Goal: Task Accomplishment & Management: Manage account settings

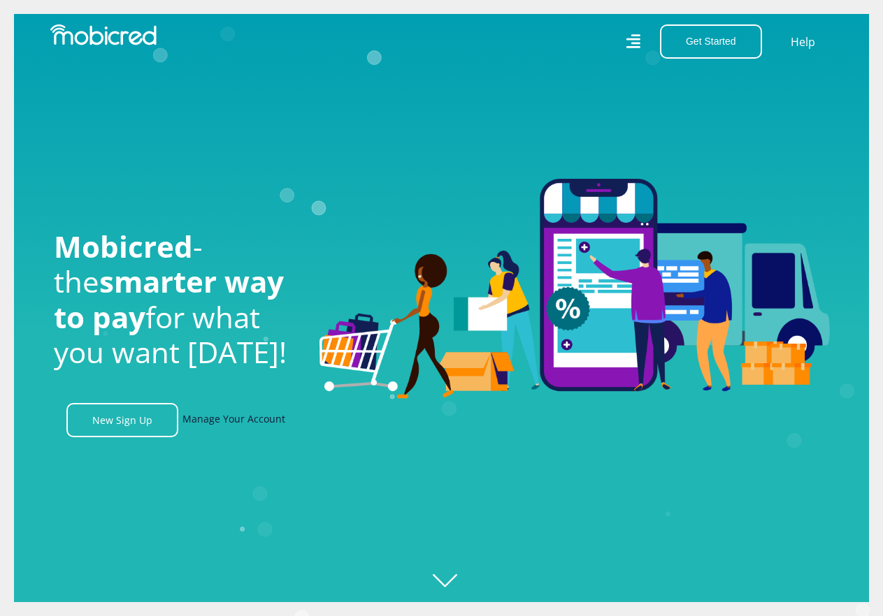
scroll to position [0, 853]
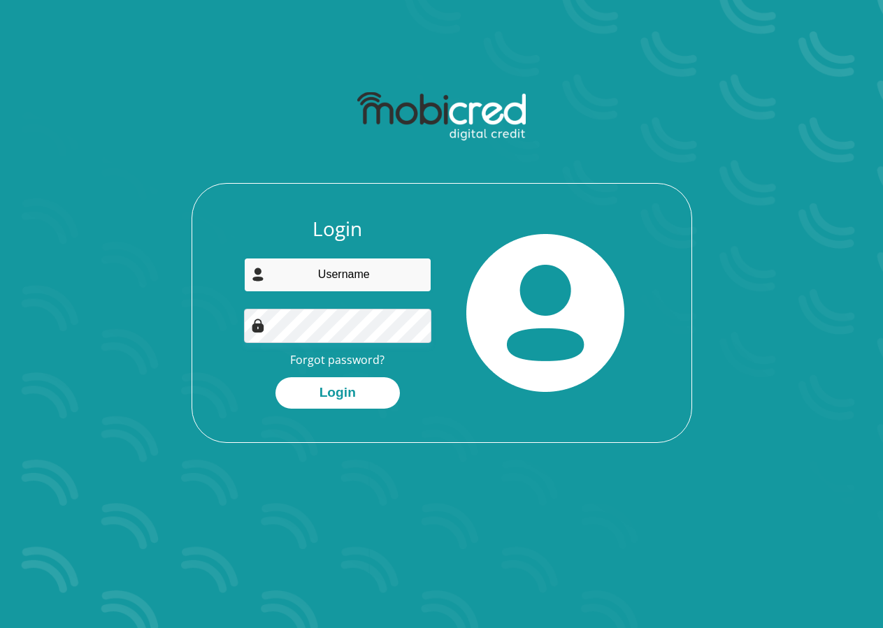
click at [359, 280] on input "email" at bounding box center [337, 275] width 187 height 34
click at [368, 275] on input "email" at bounding box center [337, 275] width 187 height 34
type input "kakazas26@gmail.com"
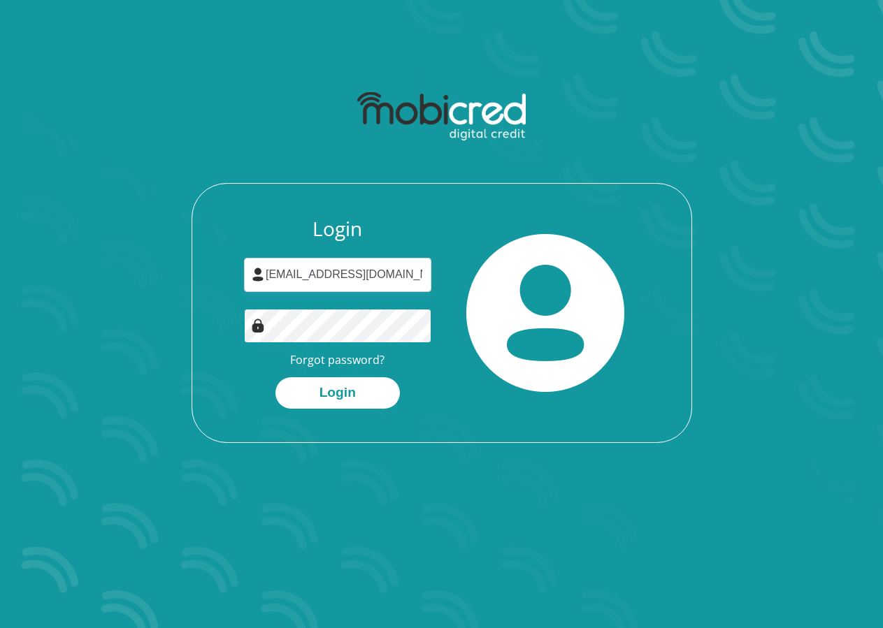
click at [275, 377] on button "Login" at bounding box center [337, 392] width 124 height 31
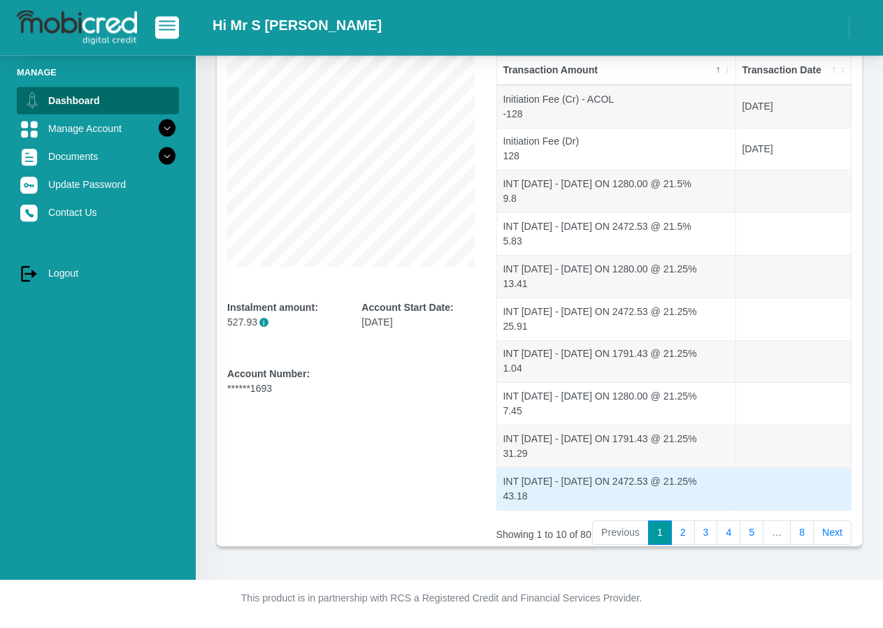
scroll to position [160, 0]
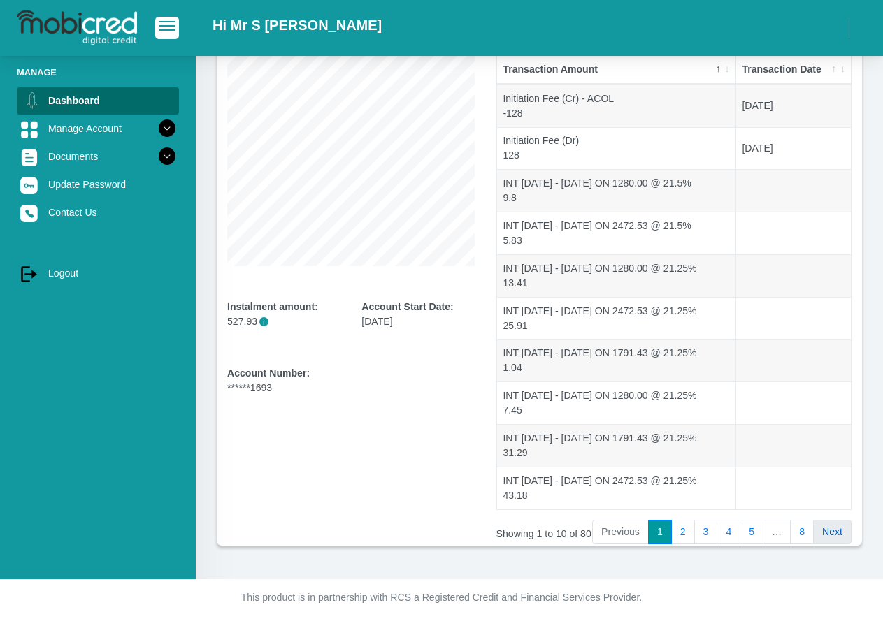
click at [822, 533] on link "Next" at bounding box center [832, 532] width 38 height 25
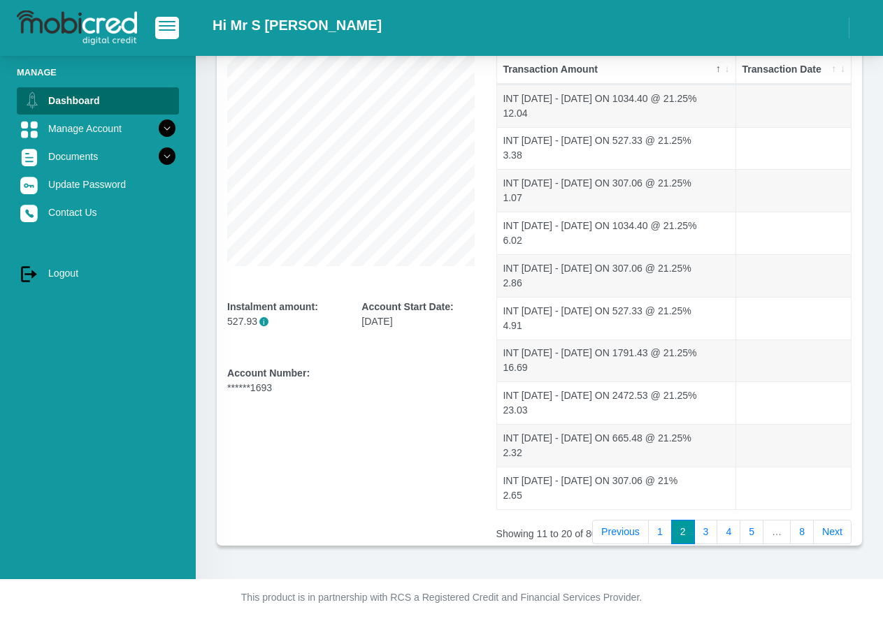
click at [822, 533] on link "Next" at bounding box center [832, 532] width 38 height 25
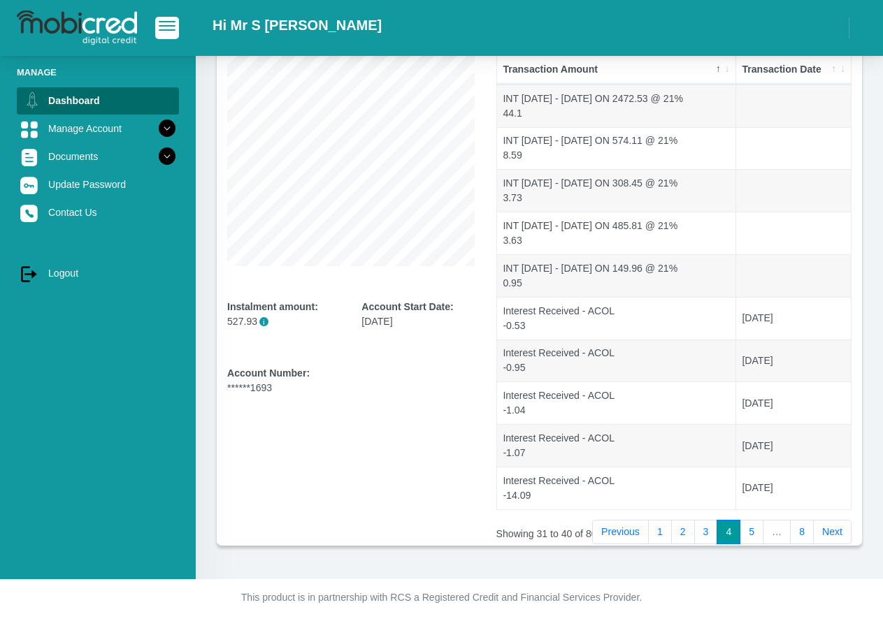
click at [822, 533] on link "Next" at bounding box center [832, 532] width 38 height 25
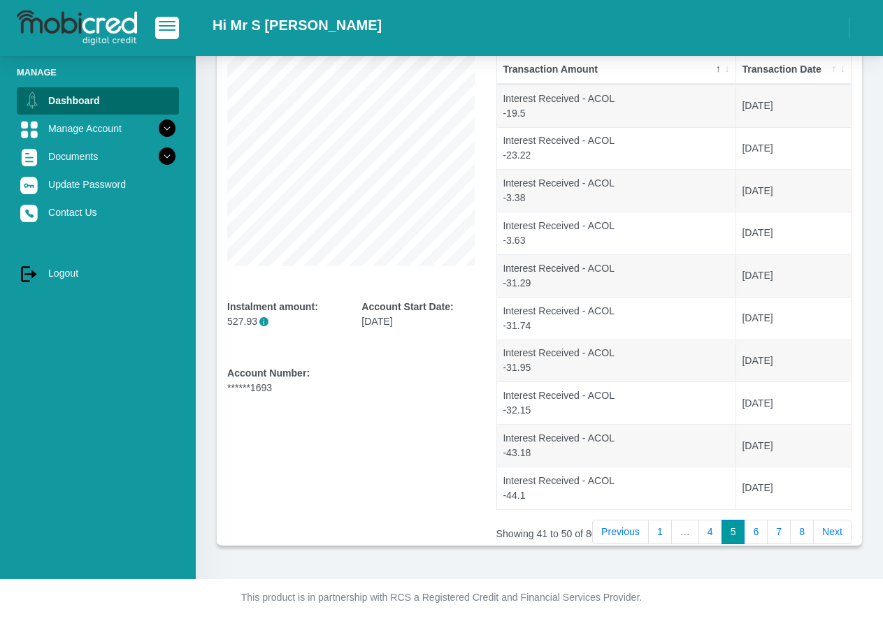
click at [822, 533] on link "Next" at bounding box center [832, 532] width 38 height 25
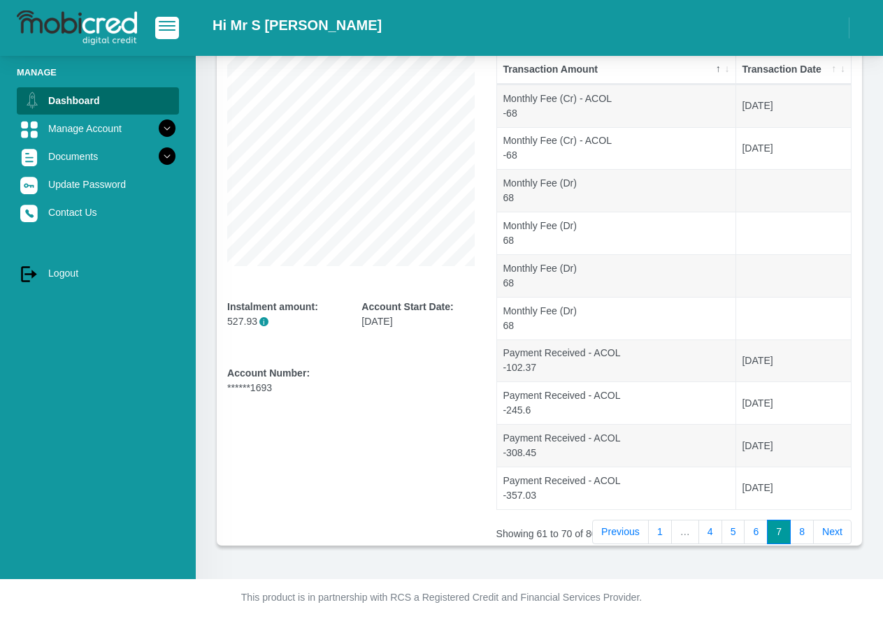
click at [822, 533] on link "Next" at bounding box center [832, 532] width 38 height 25
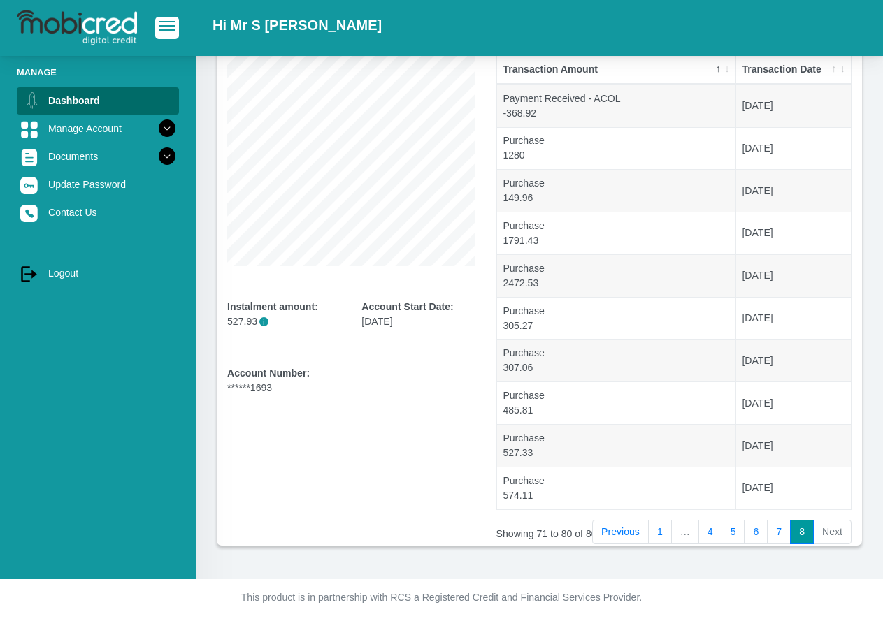
click at [822, 533] on li "Next" at bounding box center [833, 532] width 38 height 25
click at [772, 530] on link "7" at bounding box center [779, 532] width 24 height 25
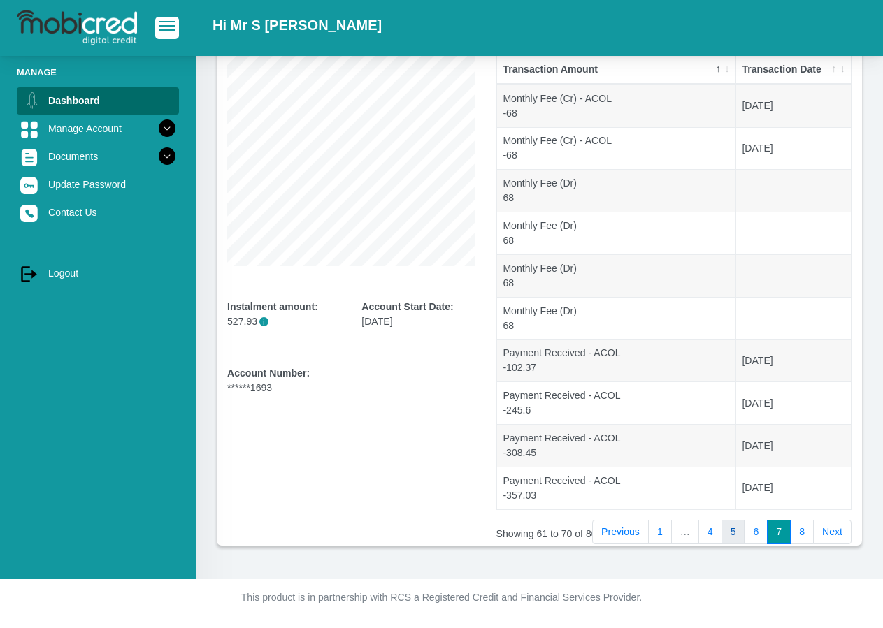
click at [737, 530] on link "5" at bounding box center [733, 532] width 24 height 25
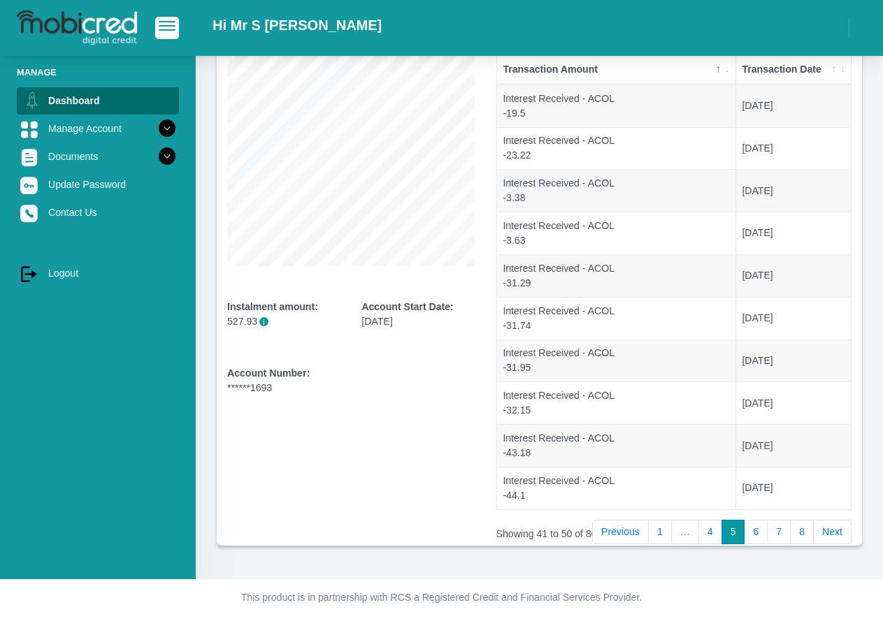
click at [698, 530] on li "…" at bounding box center [685, 532] width 27 height 25
click at [707, 531] on link "4" at bounding box center [710, 532] width 24 height 25
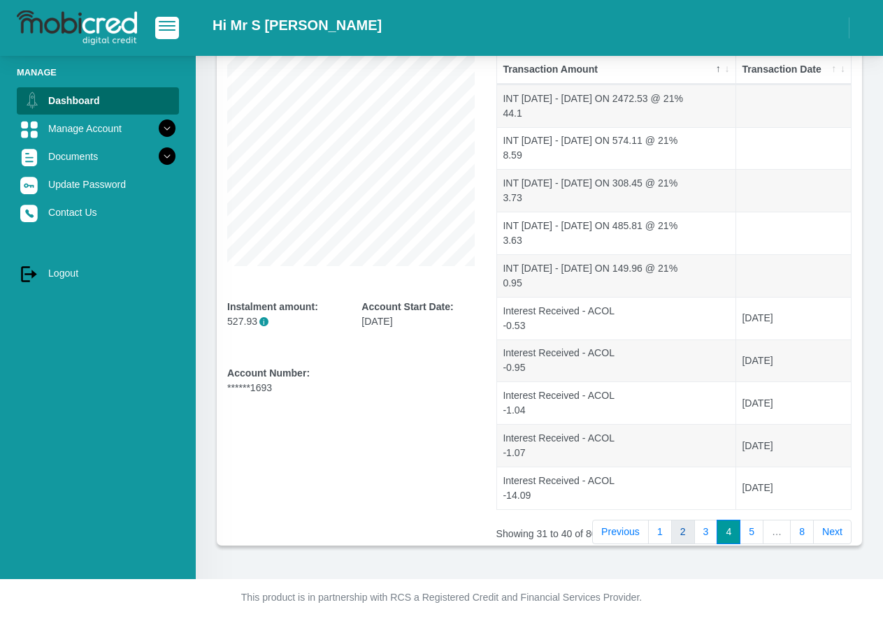
click at [691, 533] on link "2" at bounding box center [683, 532] width 24 height 25
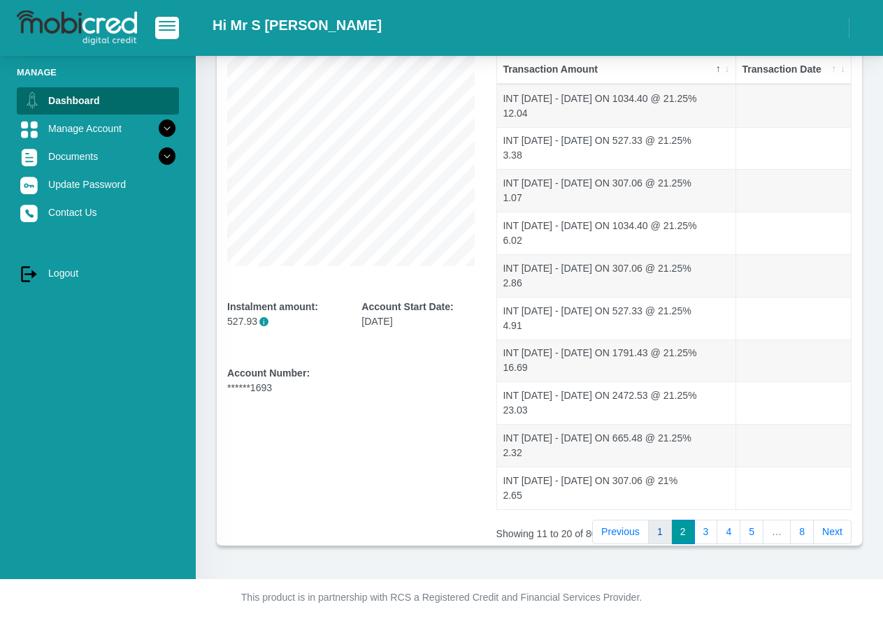
click at [666, 533] on link "1" at bounding box center [660, 532] width 24 height 25
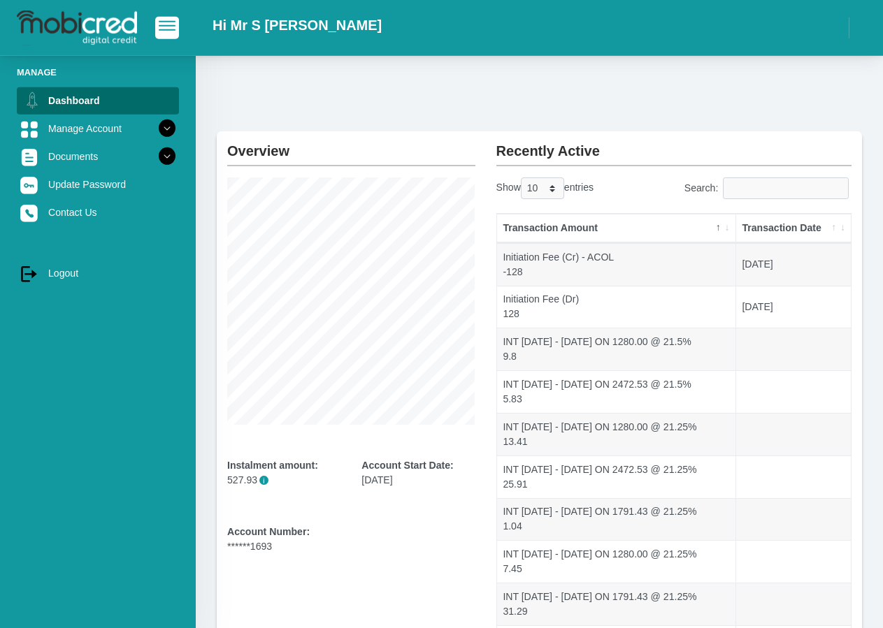
scroll to position [0, 0]
click at [108, 110] on link "Dashboard" at bounding box center [98, 100] width 162 height 27
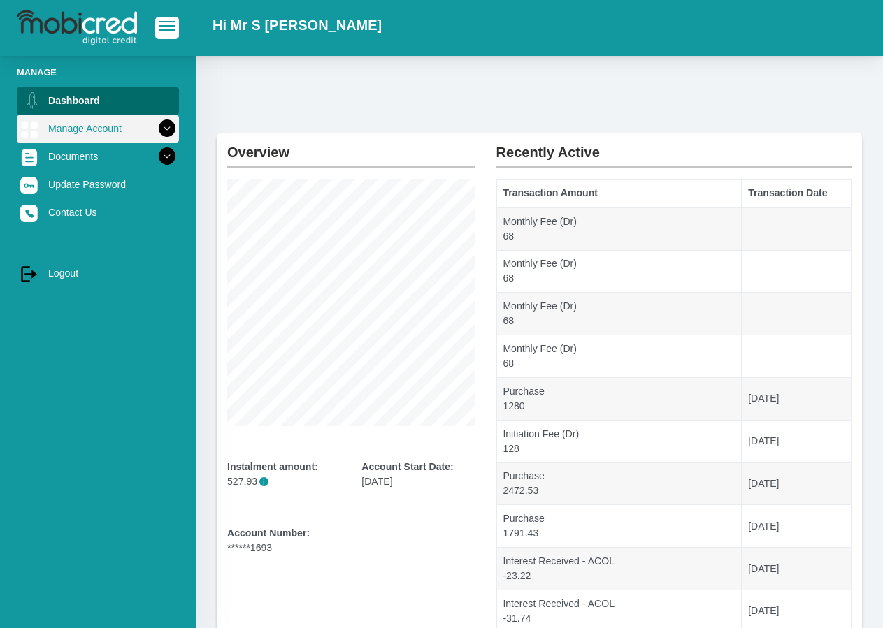
click at [158, 126] on icon at bounding box center [167, 129] width 24 height 24
